Goal: Task Accomplishment & Management: Manage account settings

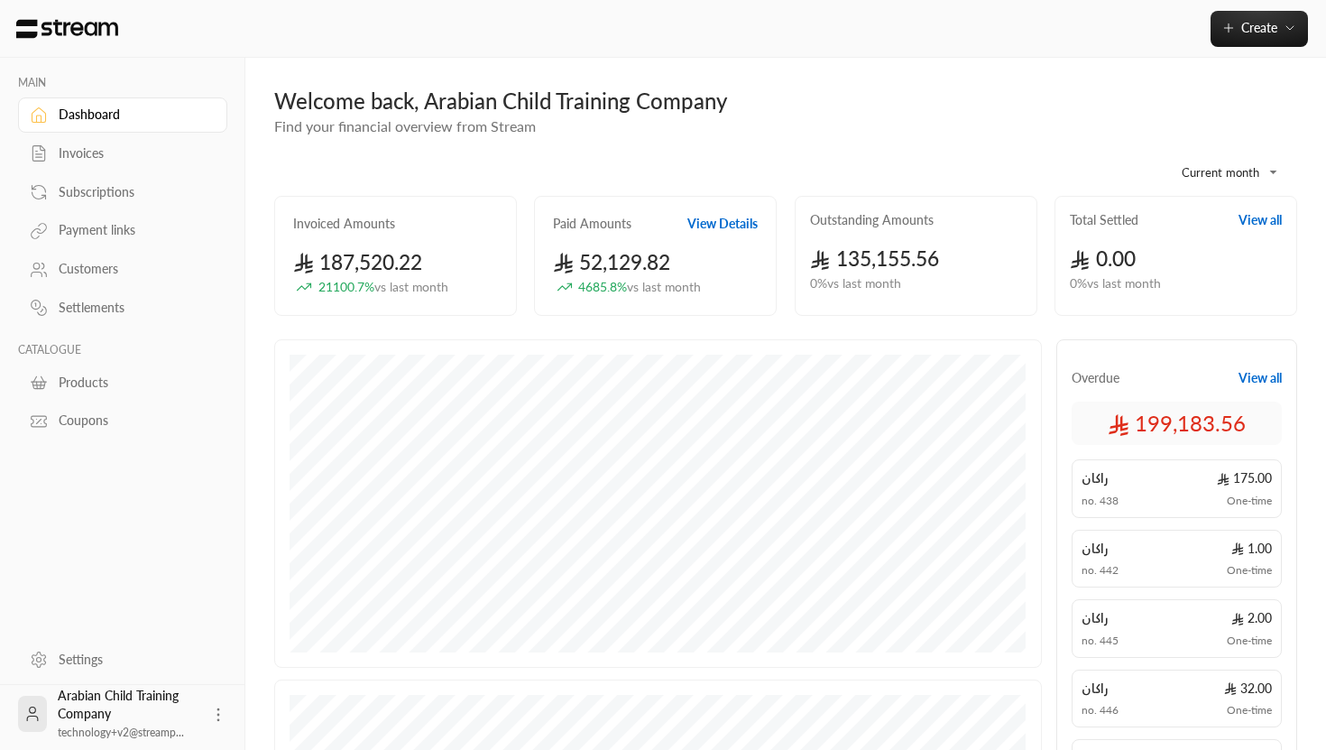
click at [88, 374] on link "Products" at bounding box center [122, 381] width 209 height 35
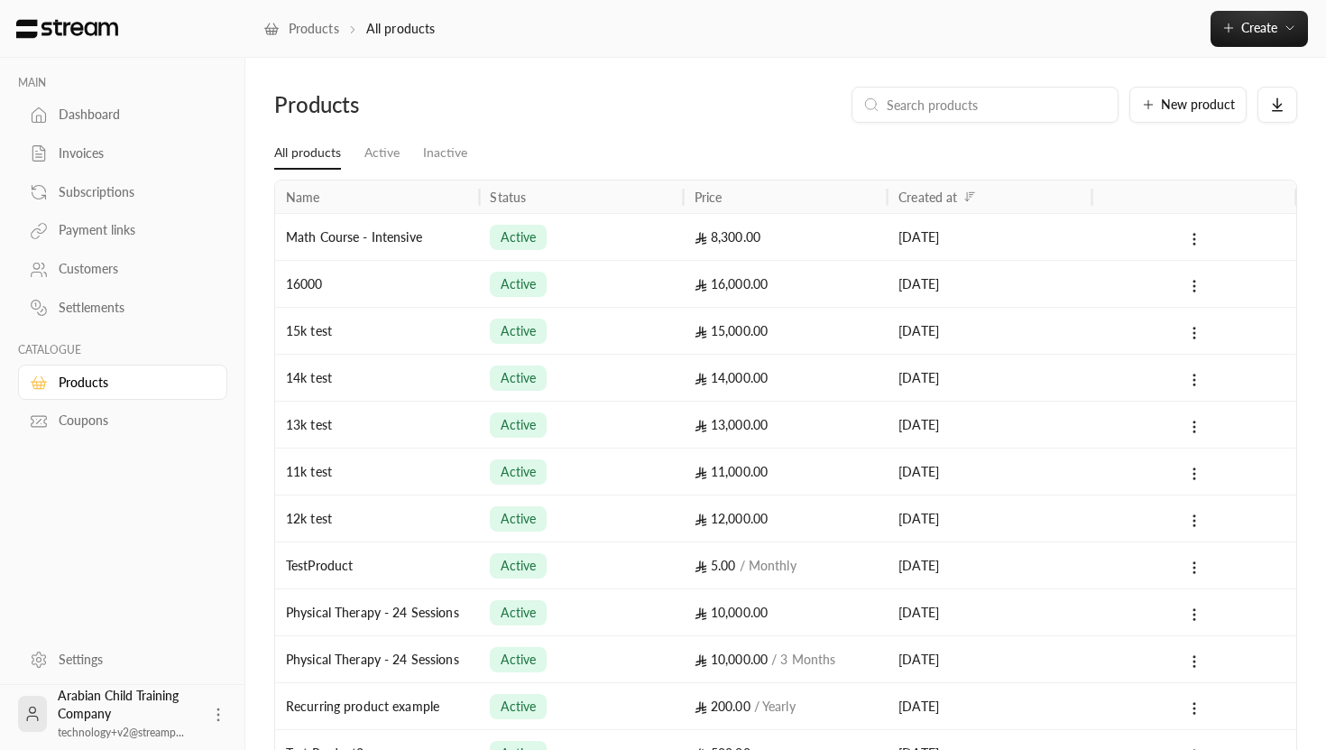
click at [185, 703] on div "Arabian Child Training Company technology+v2@streamp..." at bounding box center [128, 713] width 141 height 54
click at [212, 714] on icon at bounding box center [218, 714] width 18 height 18
click at [224, 621] on div at bounding box center [663, 375] width 1326 height 750
click at [98, 671] on link "Settings" at bounding box center [122, 658] width 209 height 35
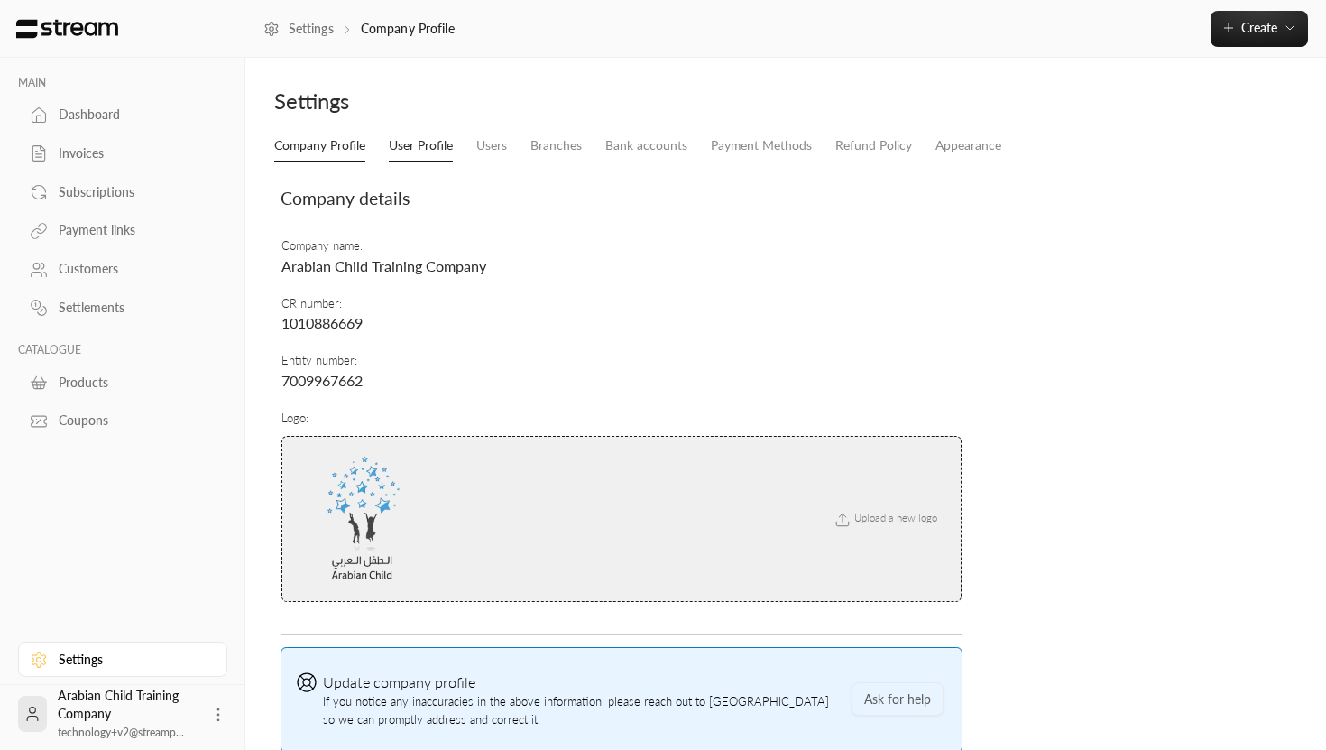
click at [431, 140] on link "User Profile" at bounding box center [421, 146] width 64 height 32
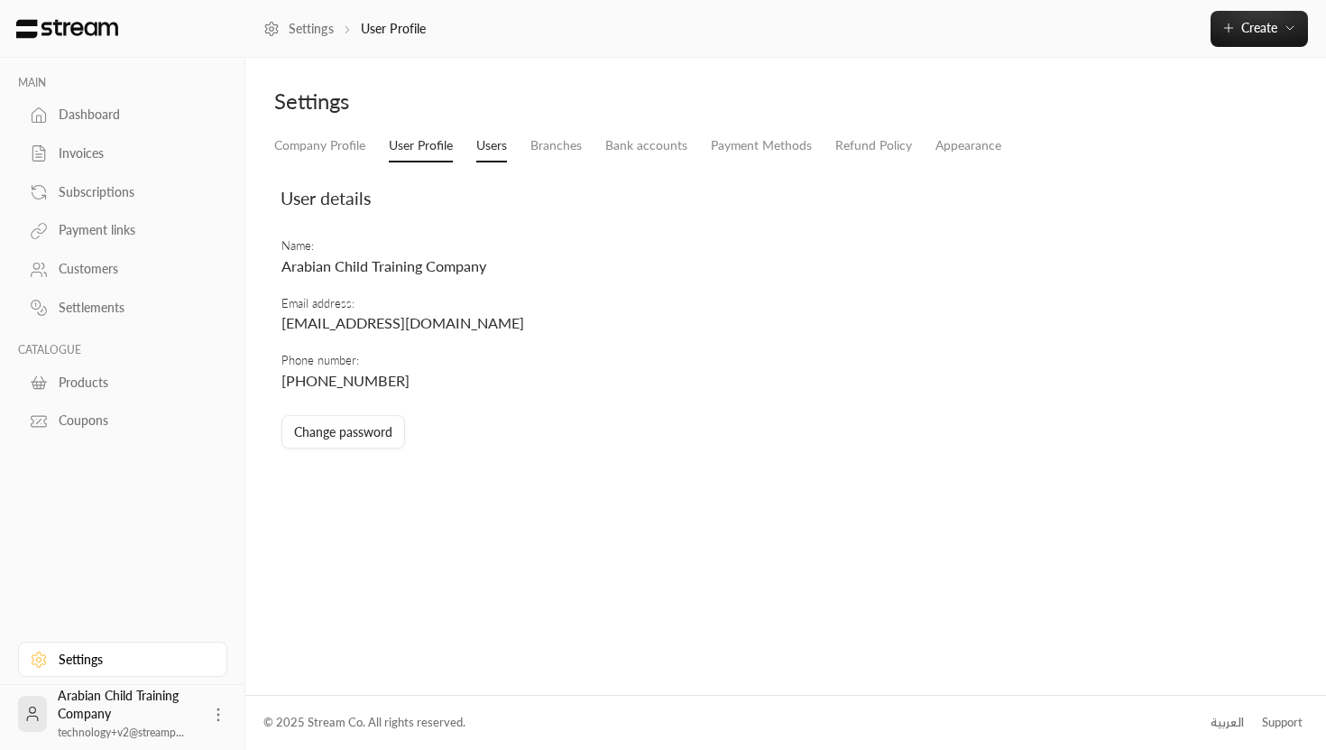
click at [487, 147] on link "Users" at bounding box center [491, 146] width 31 height 32
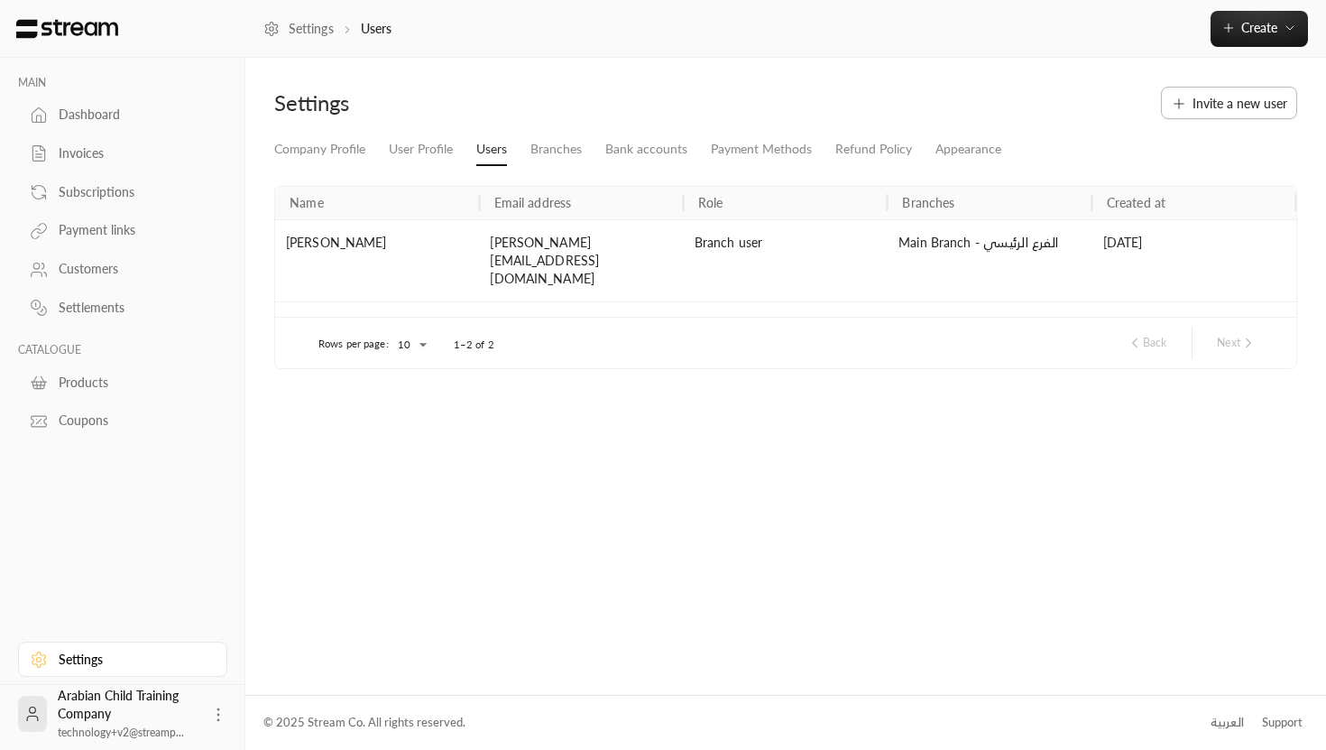
click at [1204, 105] on span "Invite a new user" at bounding box center [1239, 103] width 95 height 19
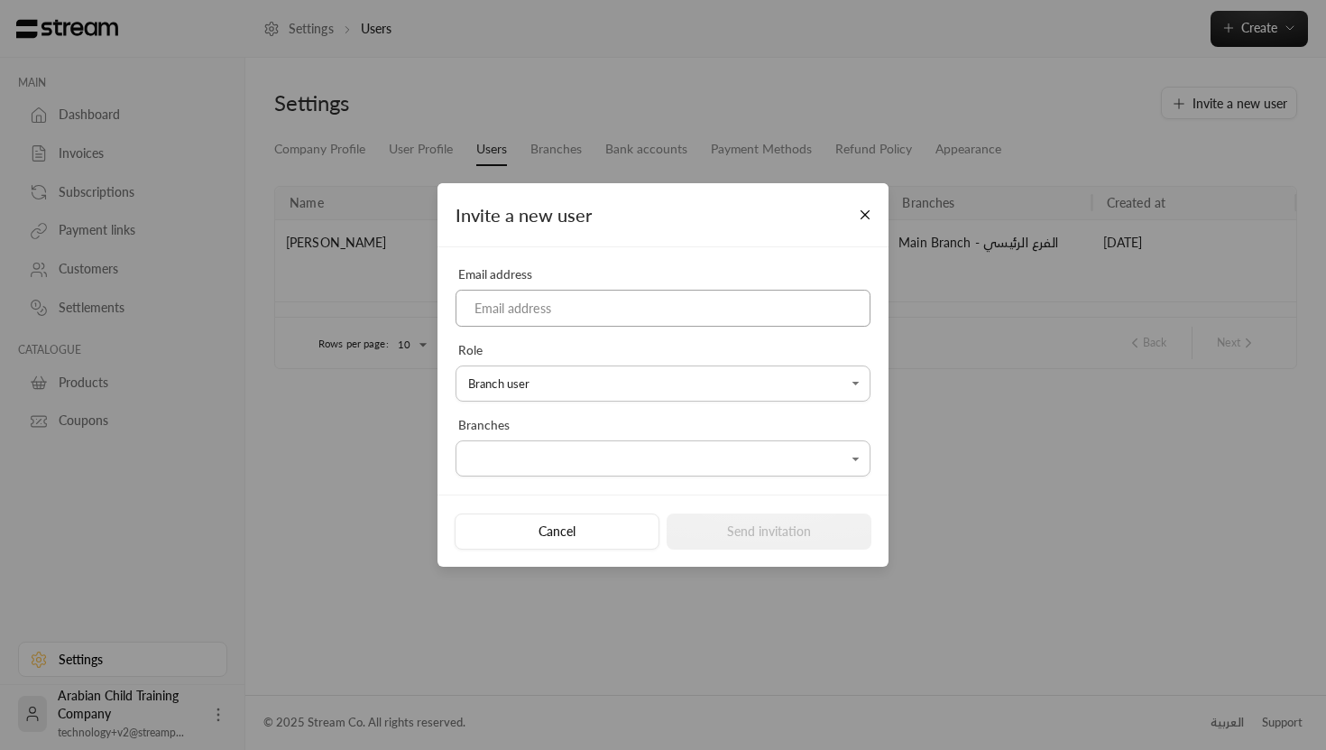
click at [658, 314] on input at bounding box center [663, 308] width 415 height 37
click at [776, 336] on div "**********" at bounding box center [662, 364] width 433 height 75
click at [866, 209] on button "Close" at bounding box center [866, 215] width 32 height 32
